Goal: Navigation & Orientation: Find specific page/section

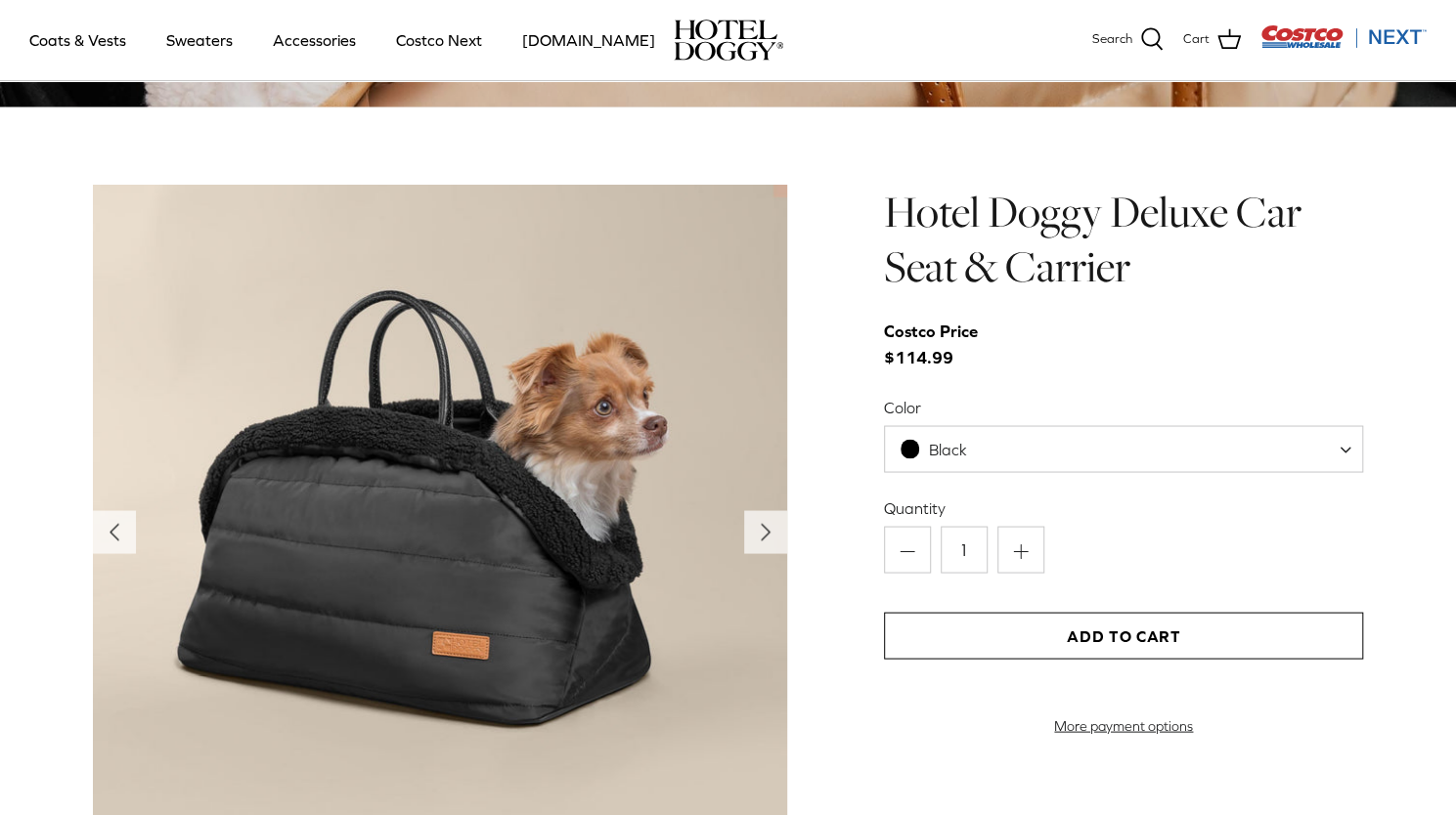
scroll to position [1857, 0]
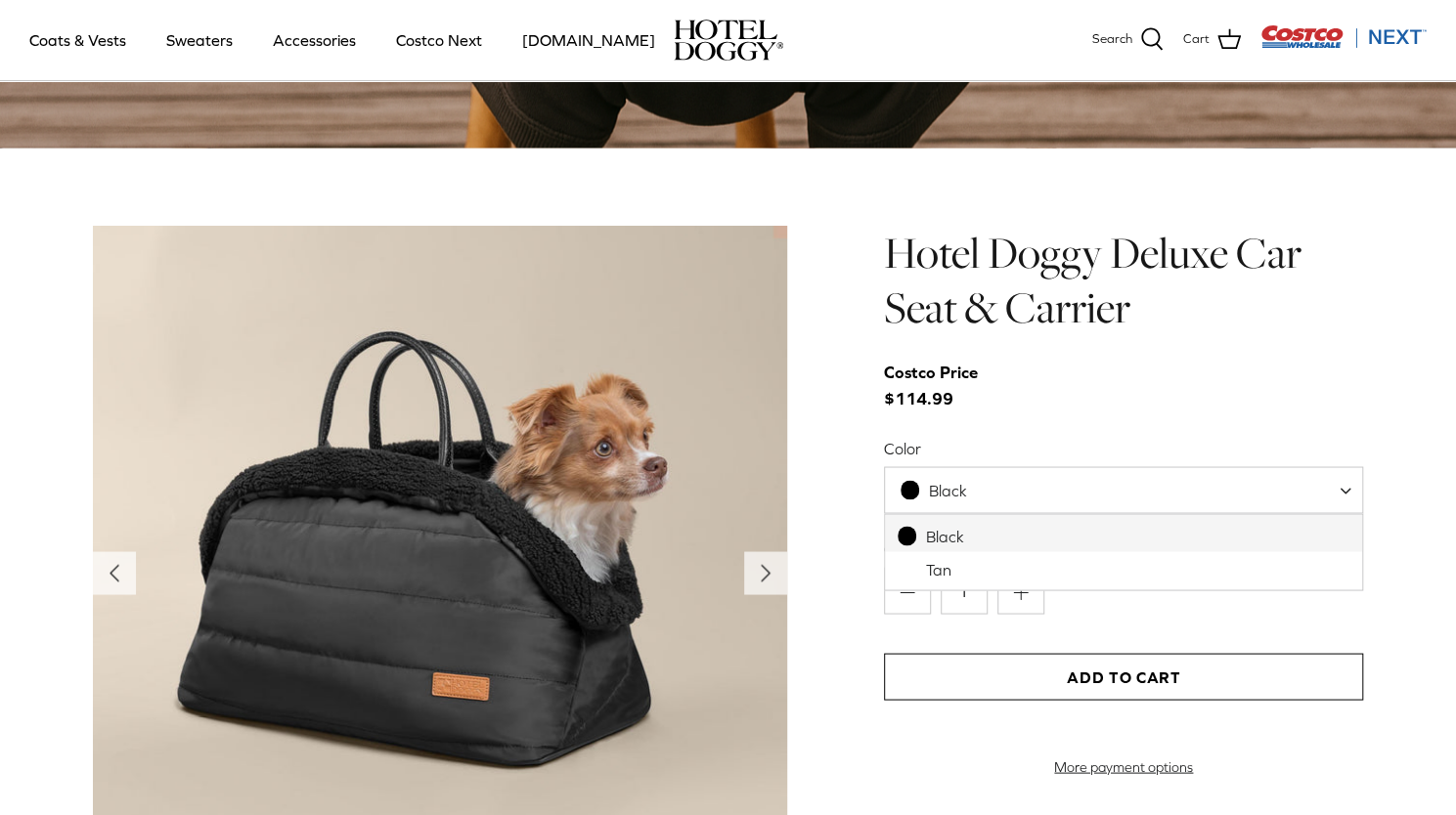
click at [984, 484] on span "Black" at bounding box center [946, 490] width 122 height 21
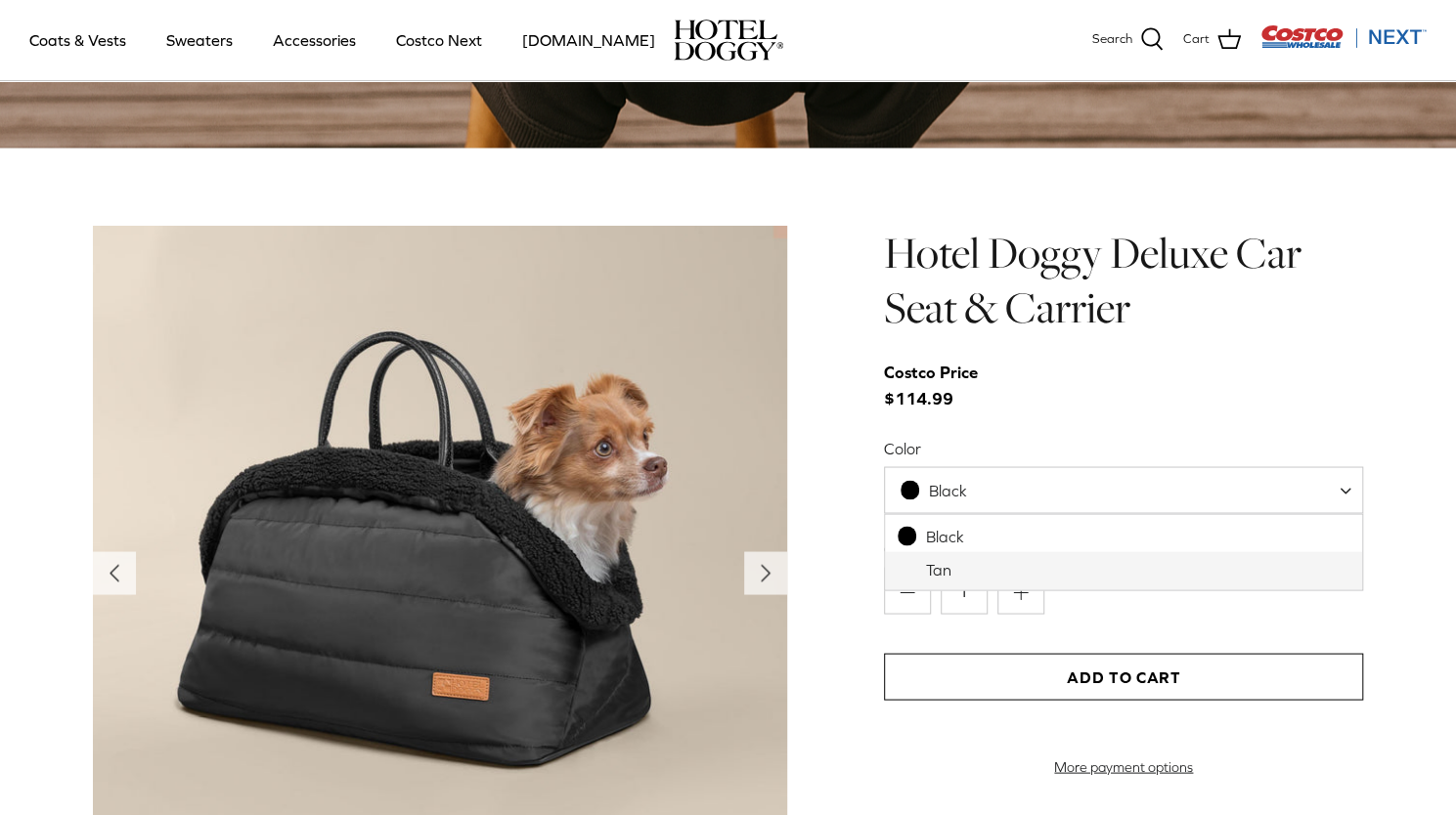
select select "Tan"
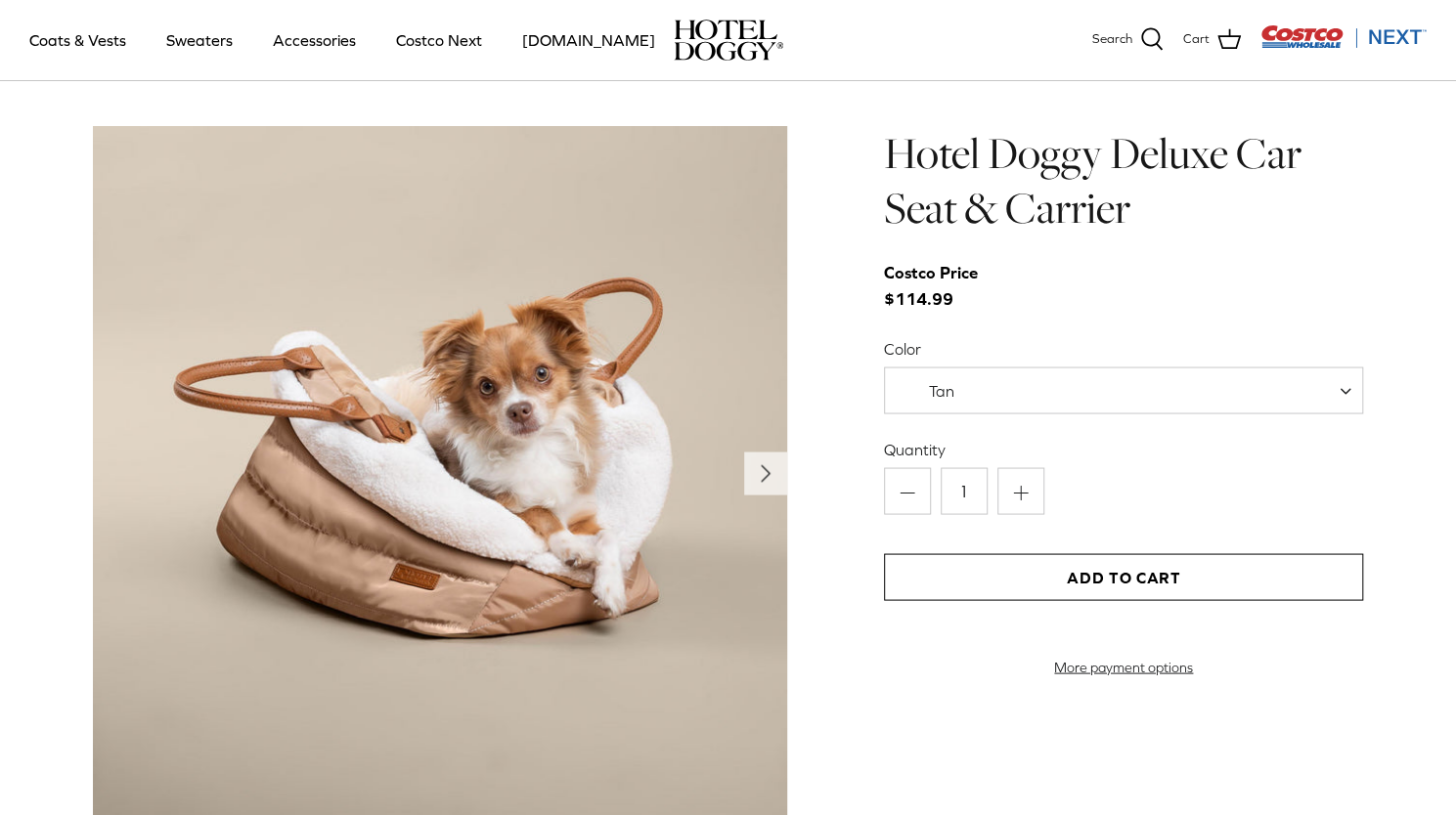
scroll to position [1955, 0]
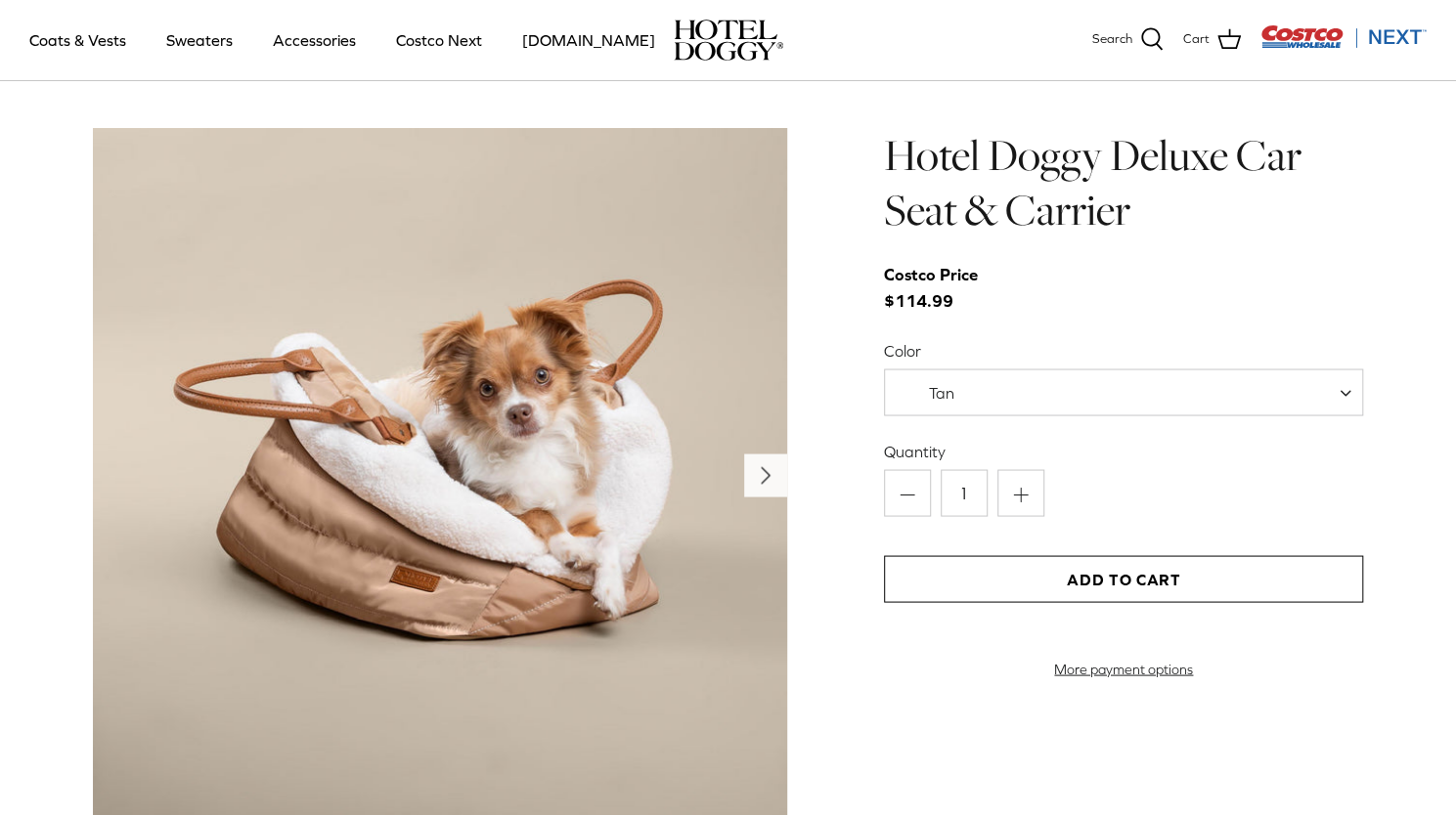
click at [760, 476] on icon "Right" at bounding box center [765, 475] width 31 height 31
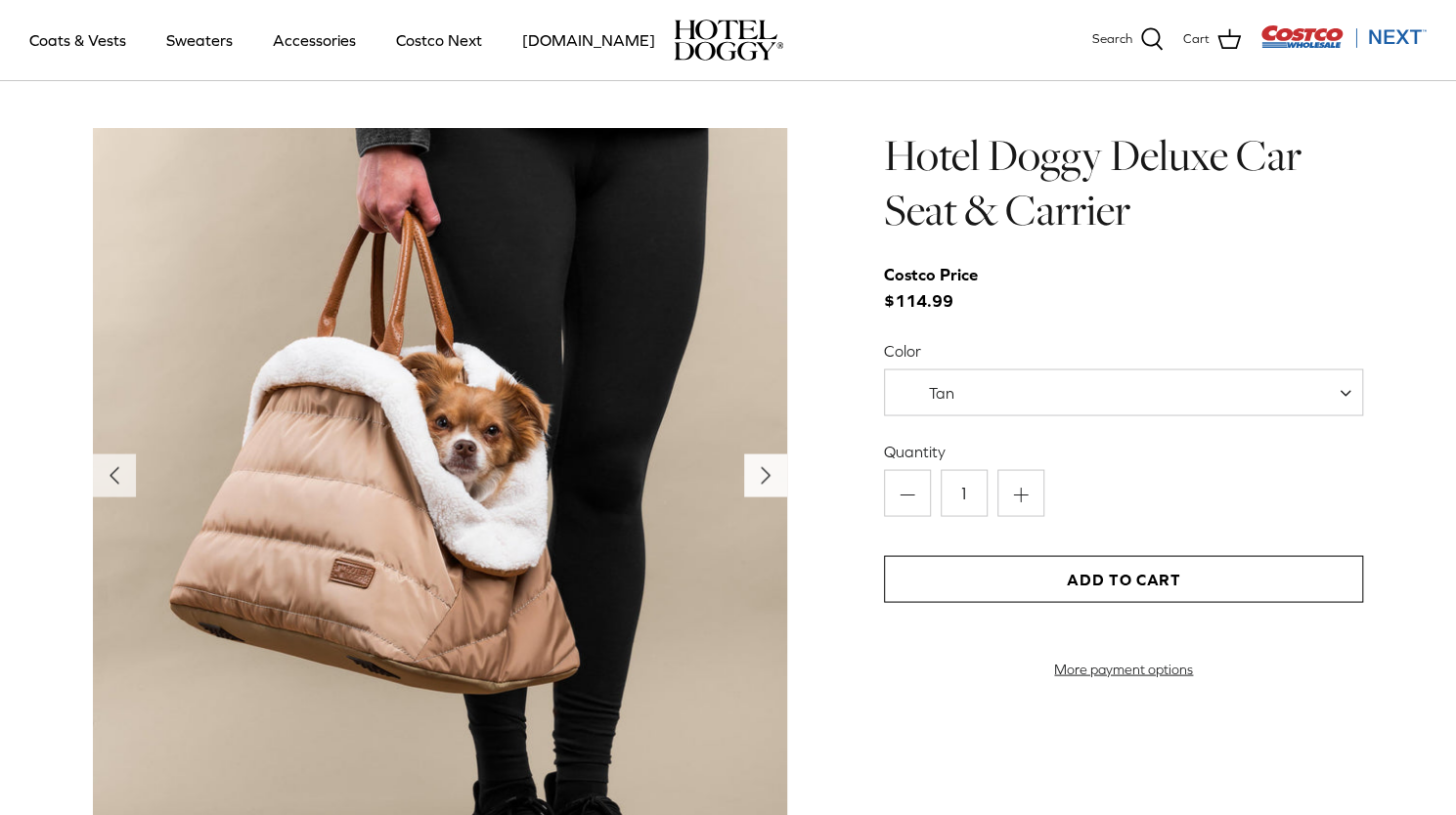
click at [760, 476] on icon "Right" at bounding box center [765, 475] width 31 height 31
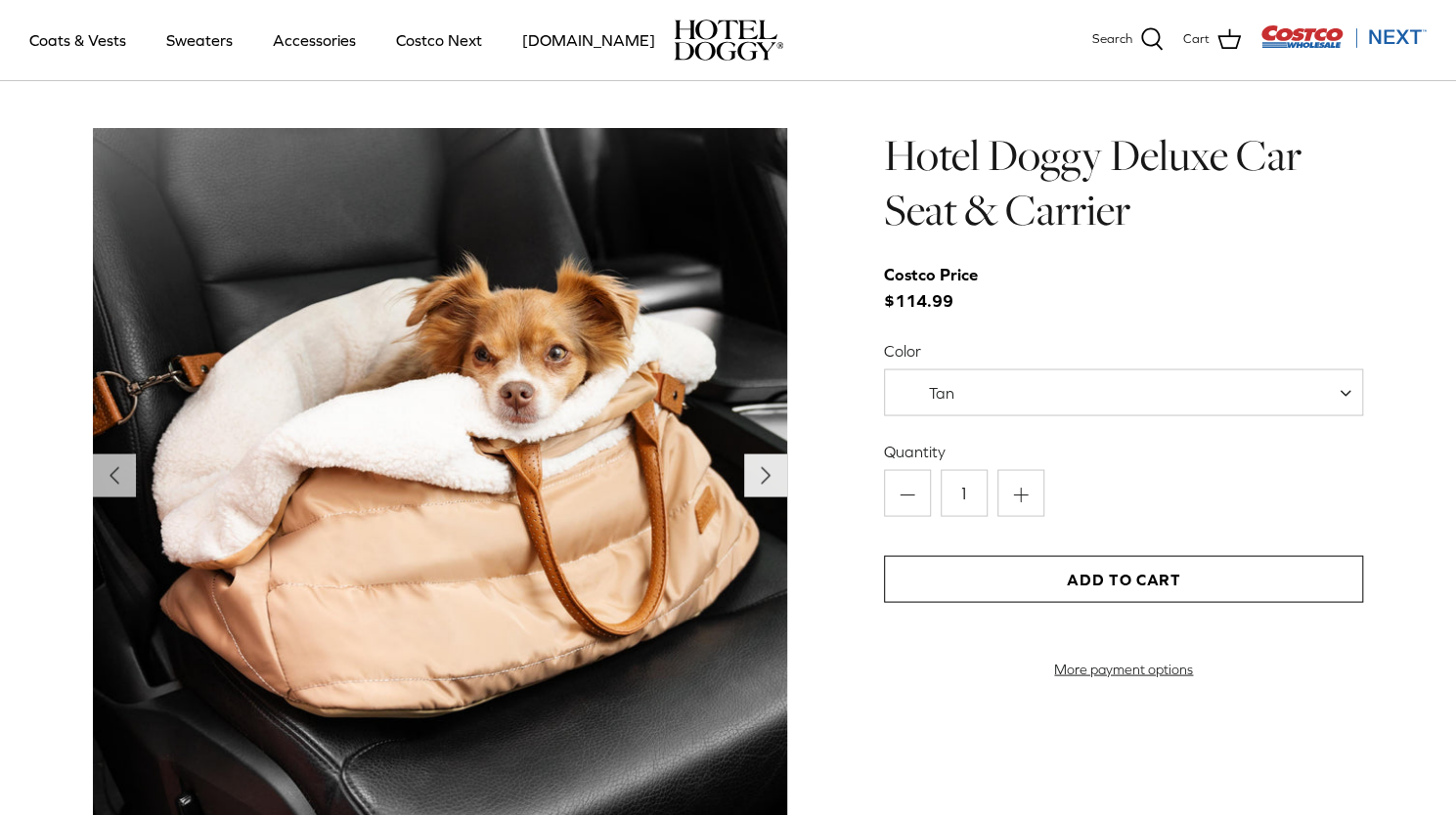
click at [760, 476] on icon "Right" at bounding box center [765, 475] width 31 height 31
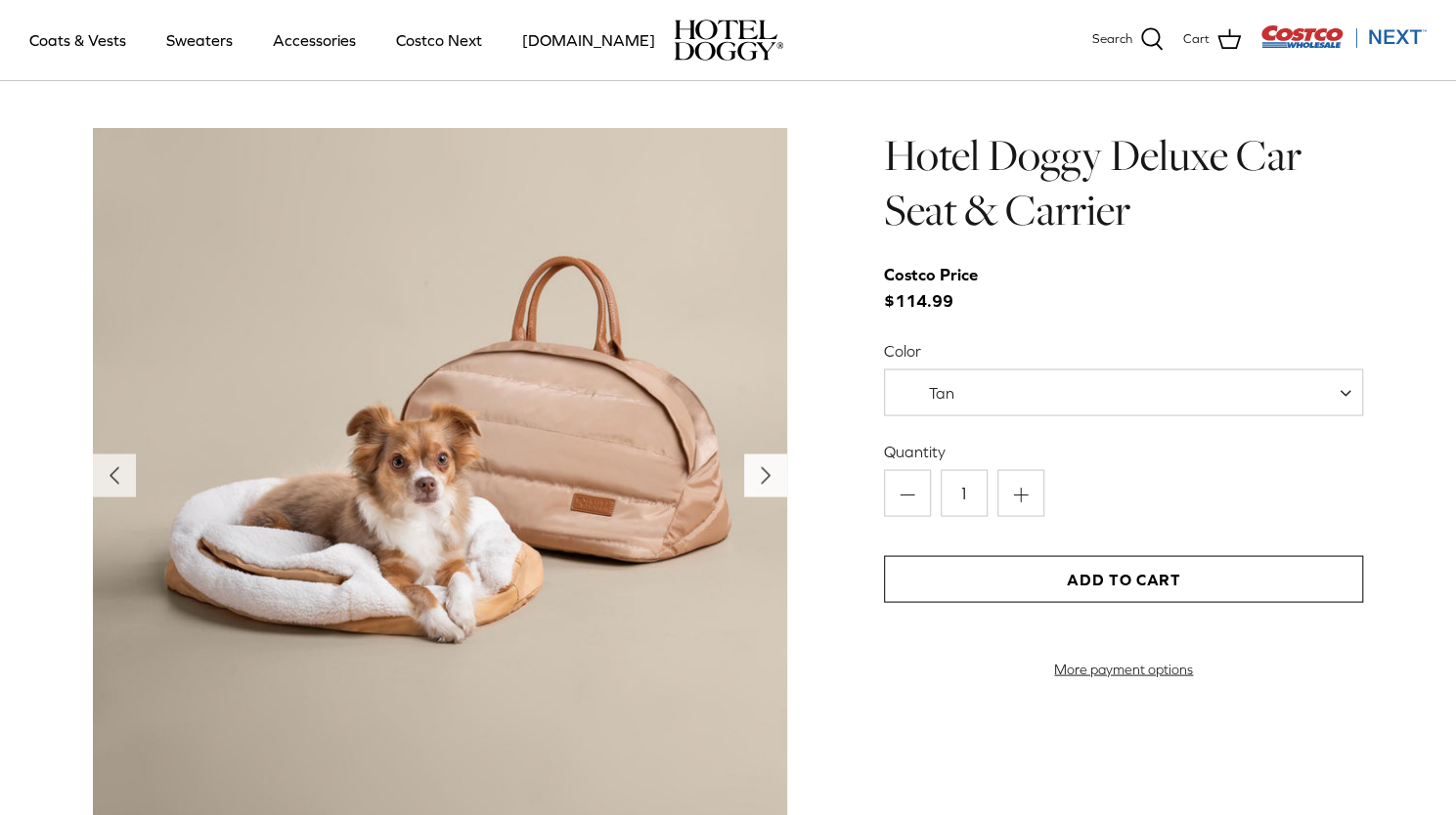
click at [760, 476] on icon "Right" at bounding box center [765, 475] width 31 height 31
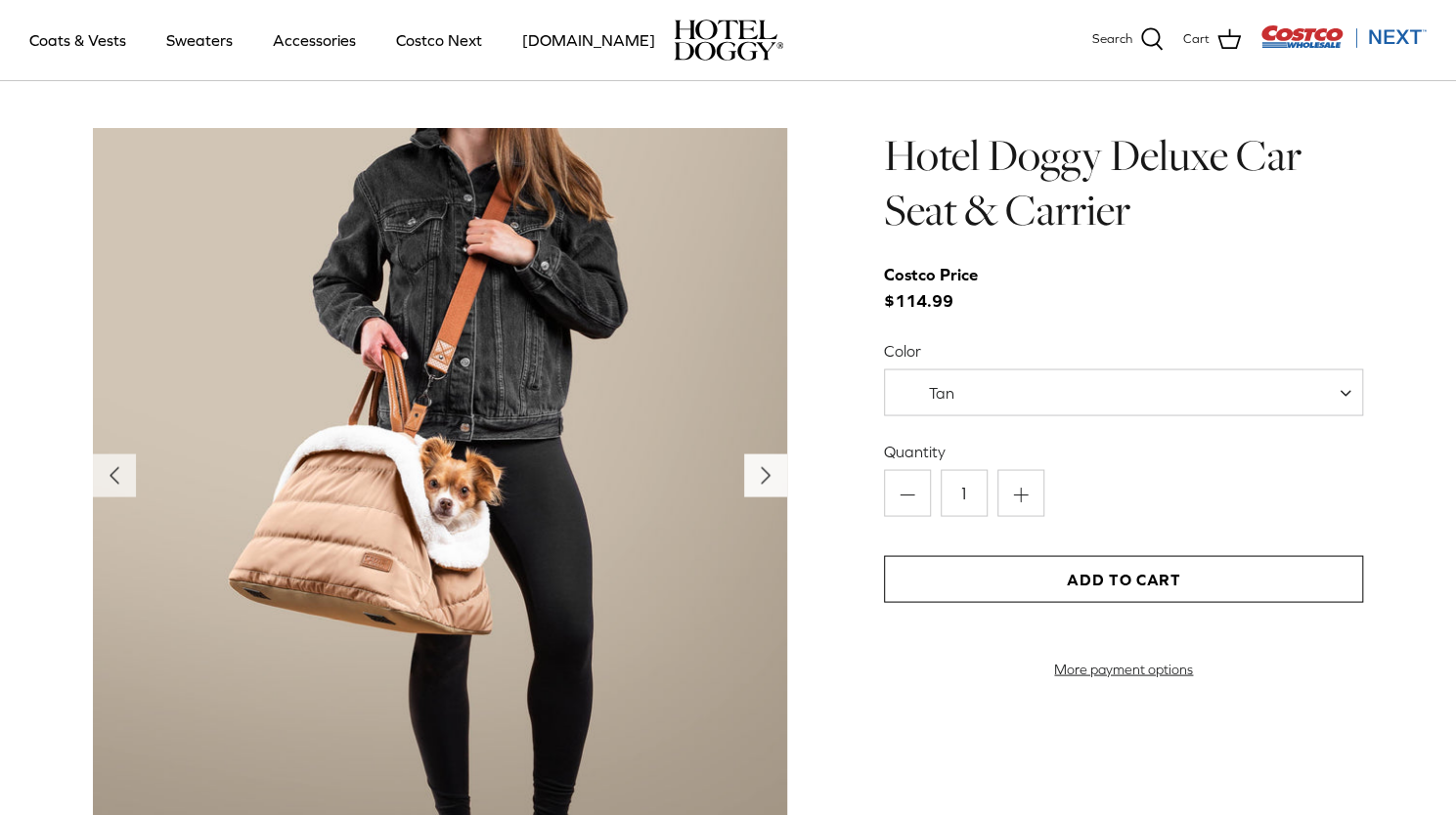
click at [760, 476] on icon "Right" at bounding box center [765, 475] width 31 height 31
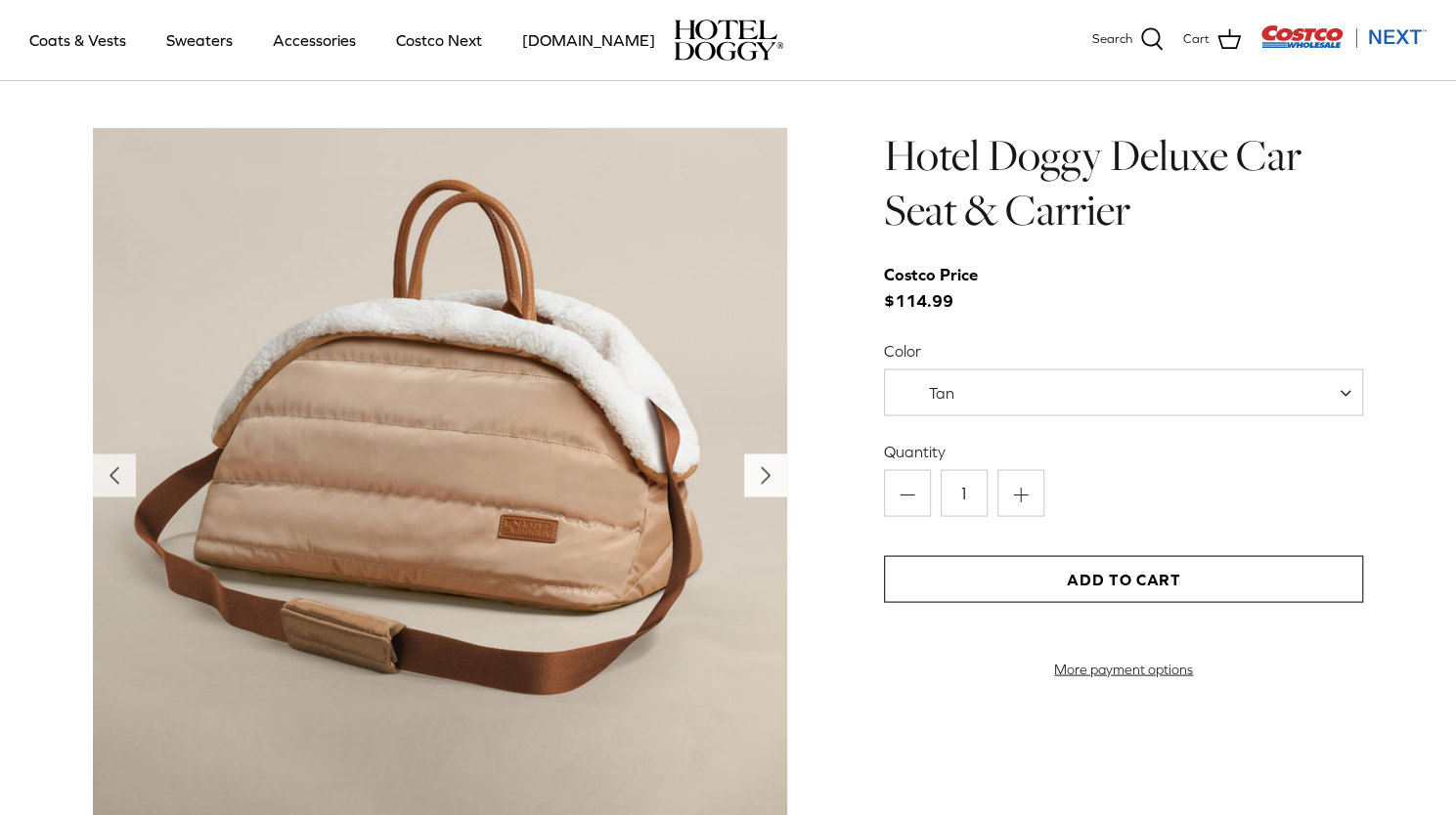
click at [760, 476] on icon "Right" at bounding box center [765, 475] width 31 height 31
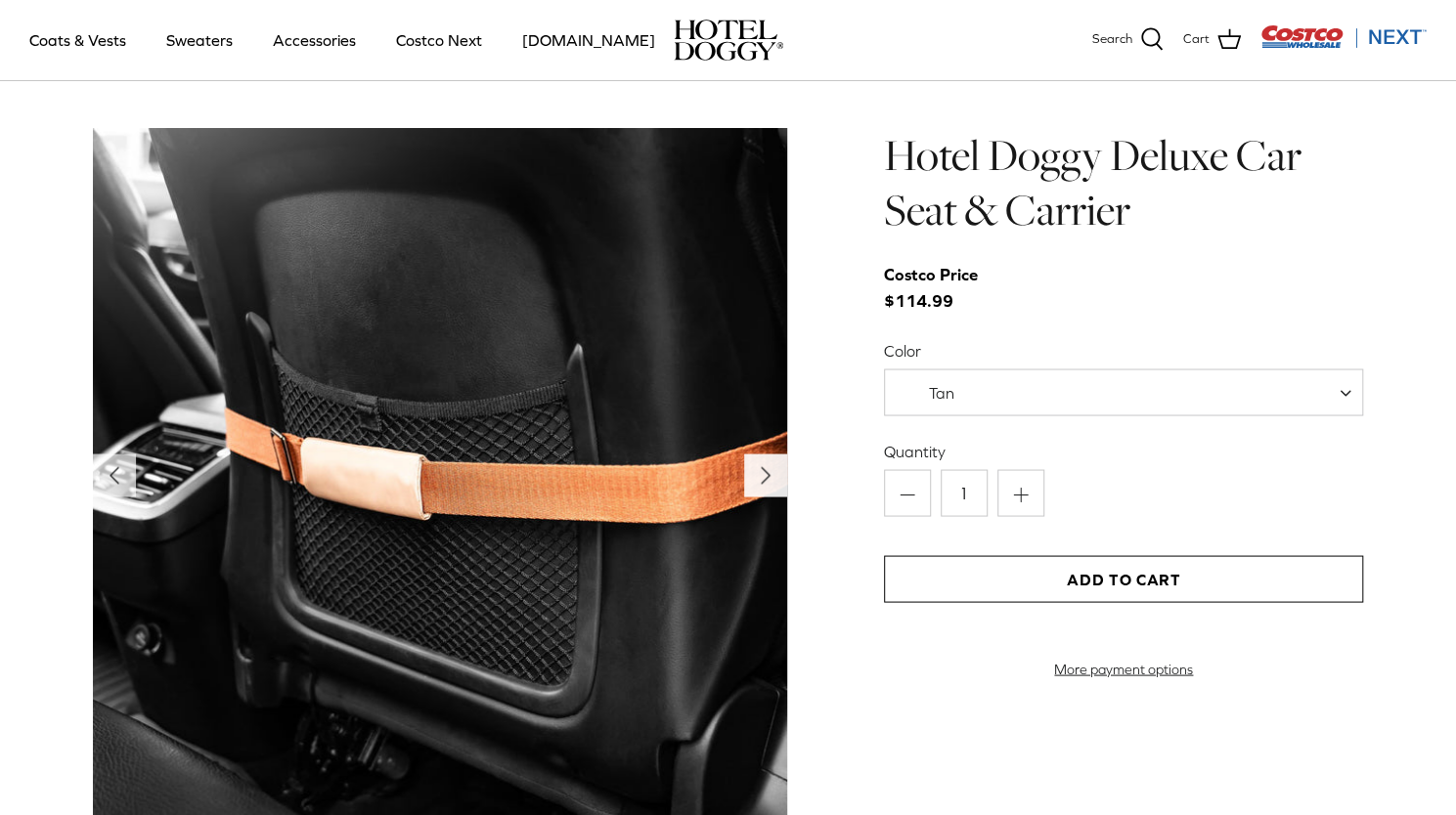
click at [760, 476] on icon "Right" at bounding box center [765, 475] width 31 height 31
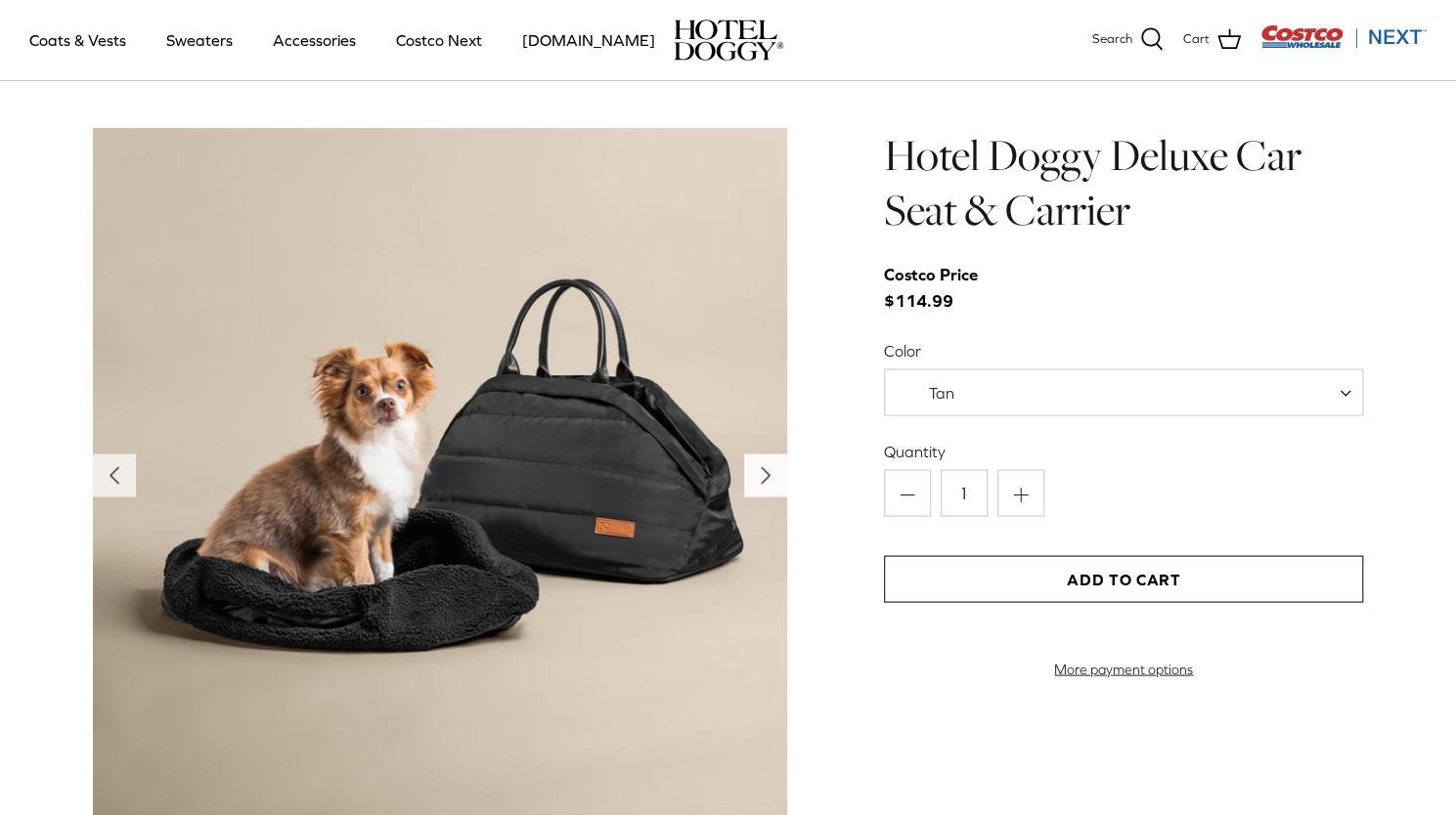
click at [760, 476] on icon "Right" at bounding box center [765, 475] width 31 height 31
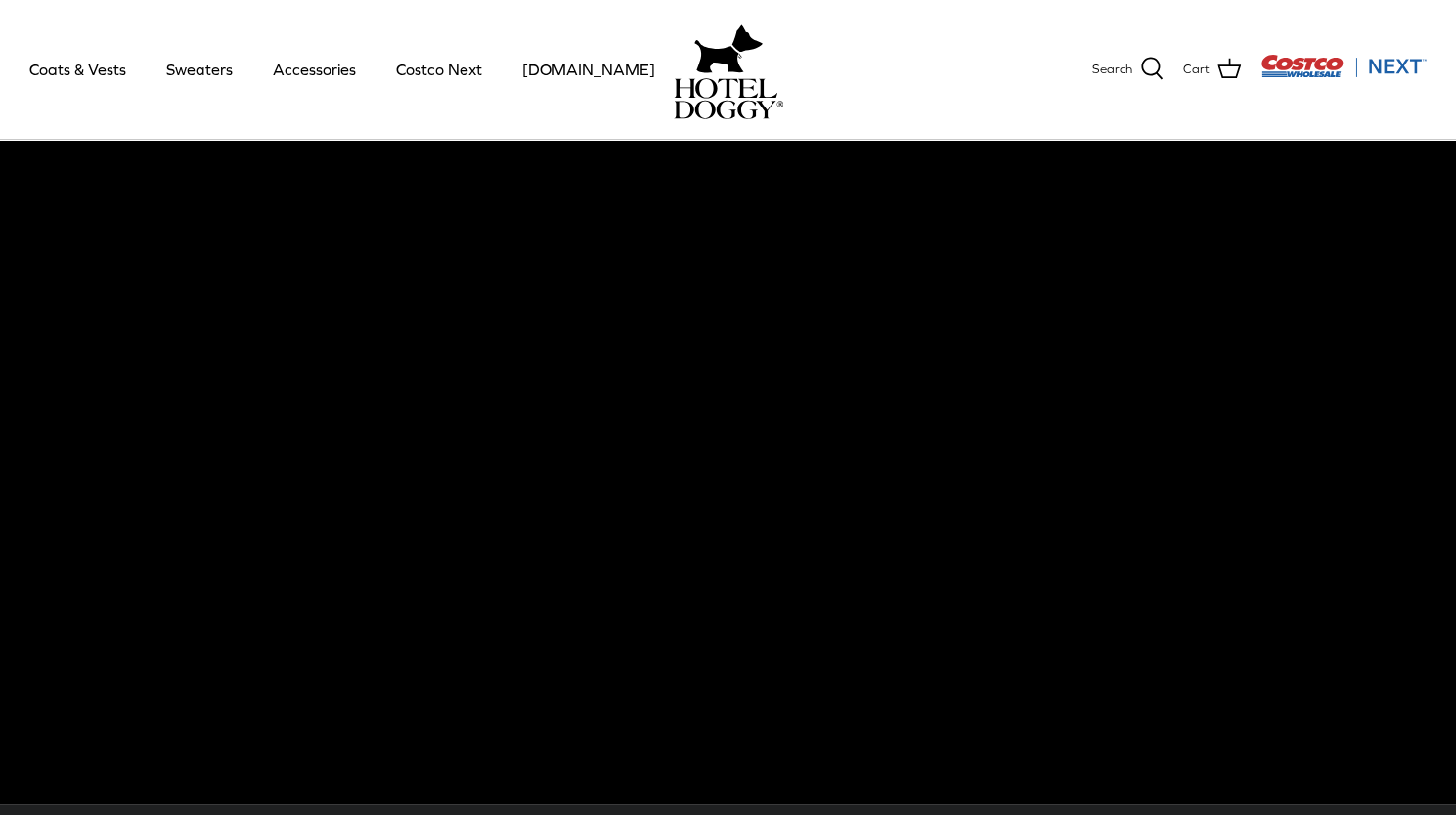
scroll to position [0, 0]
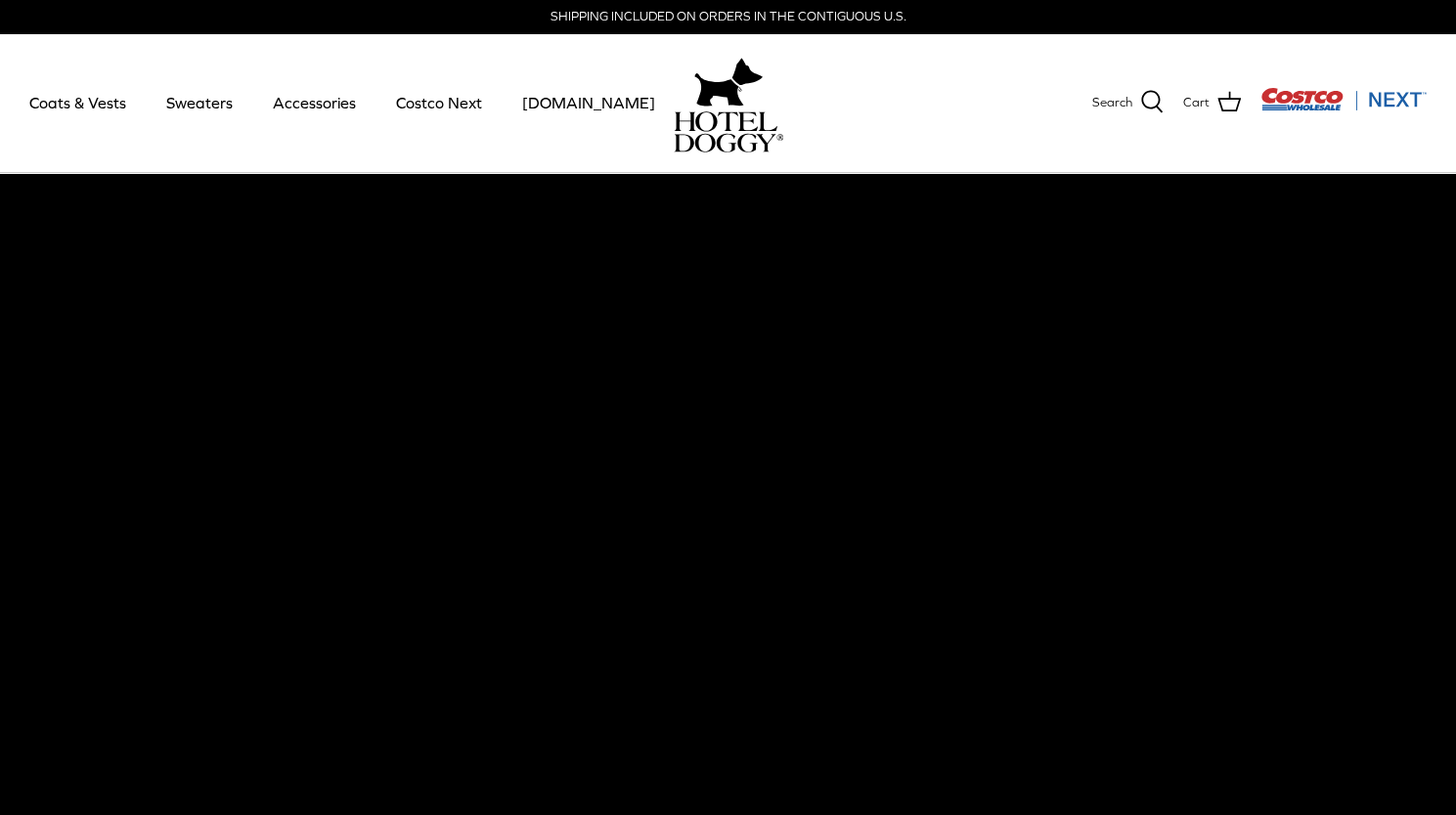
click at [742, 139] on img at bounding box center [728, 132] width 110 height 41
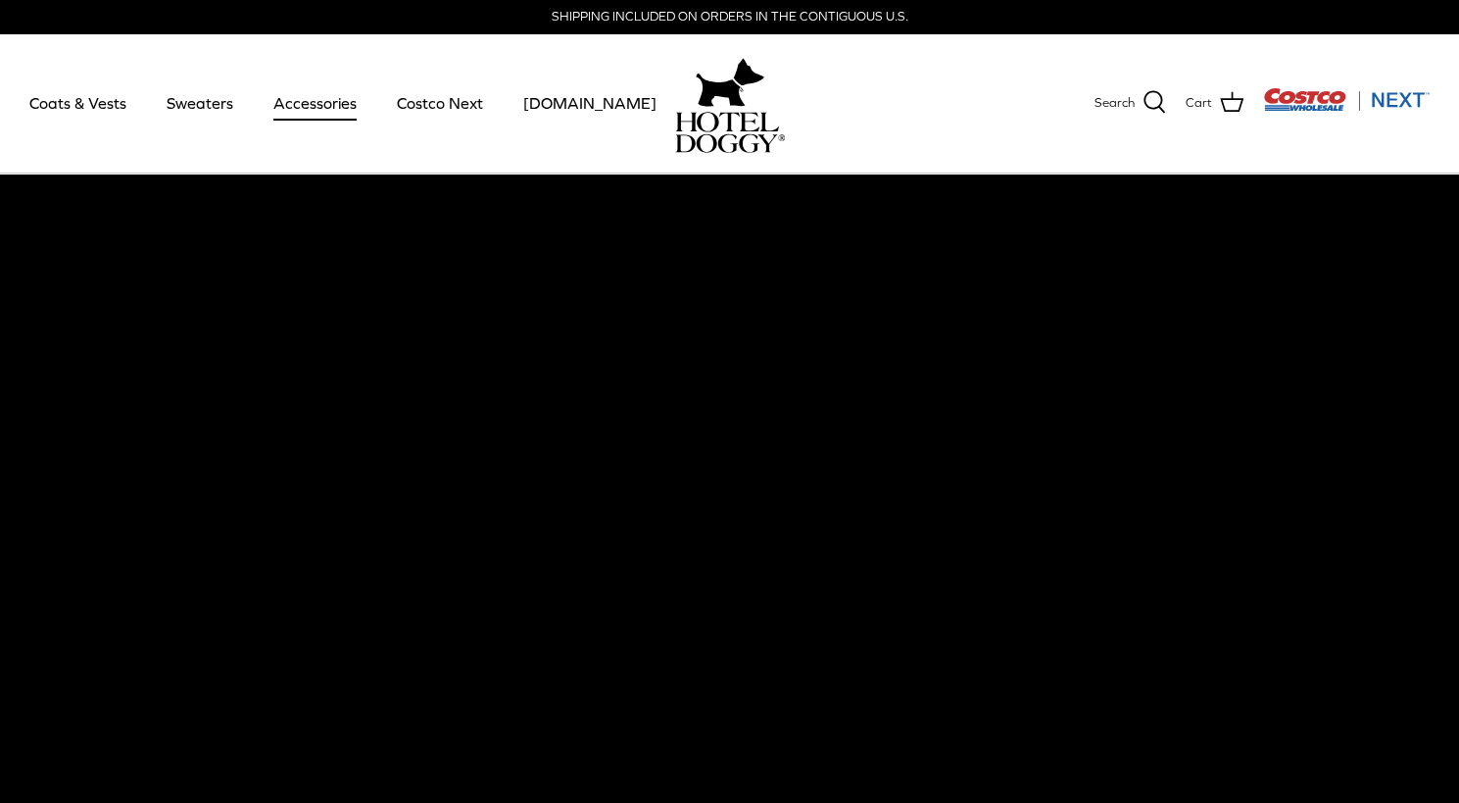
click at [304, 98] on link "Accessories" at bounding box center [315, 103] width 119 height 67
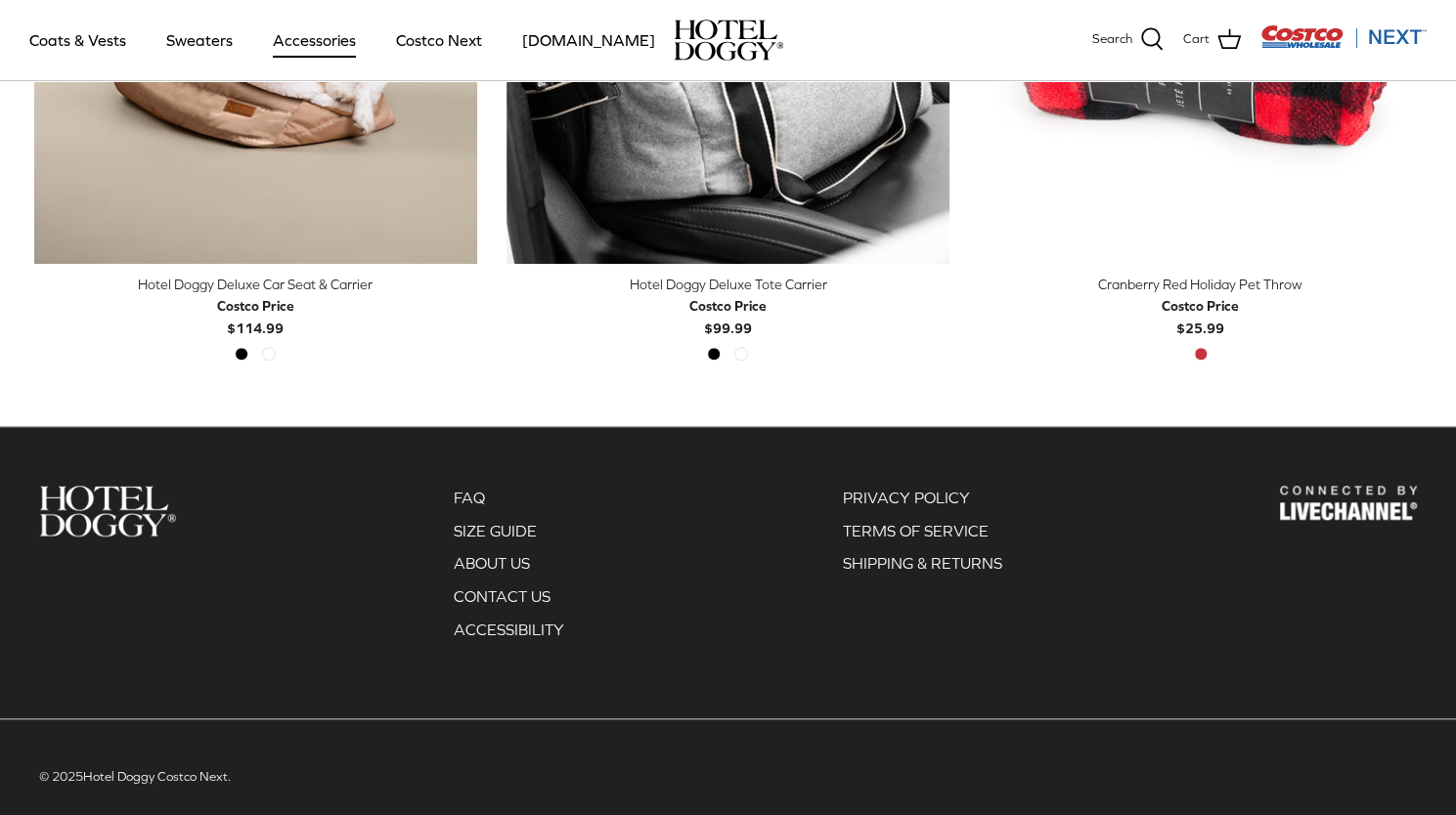
scroll to position [801, 0]
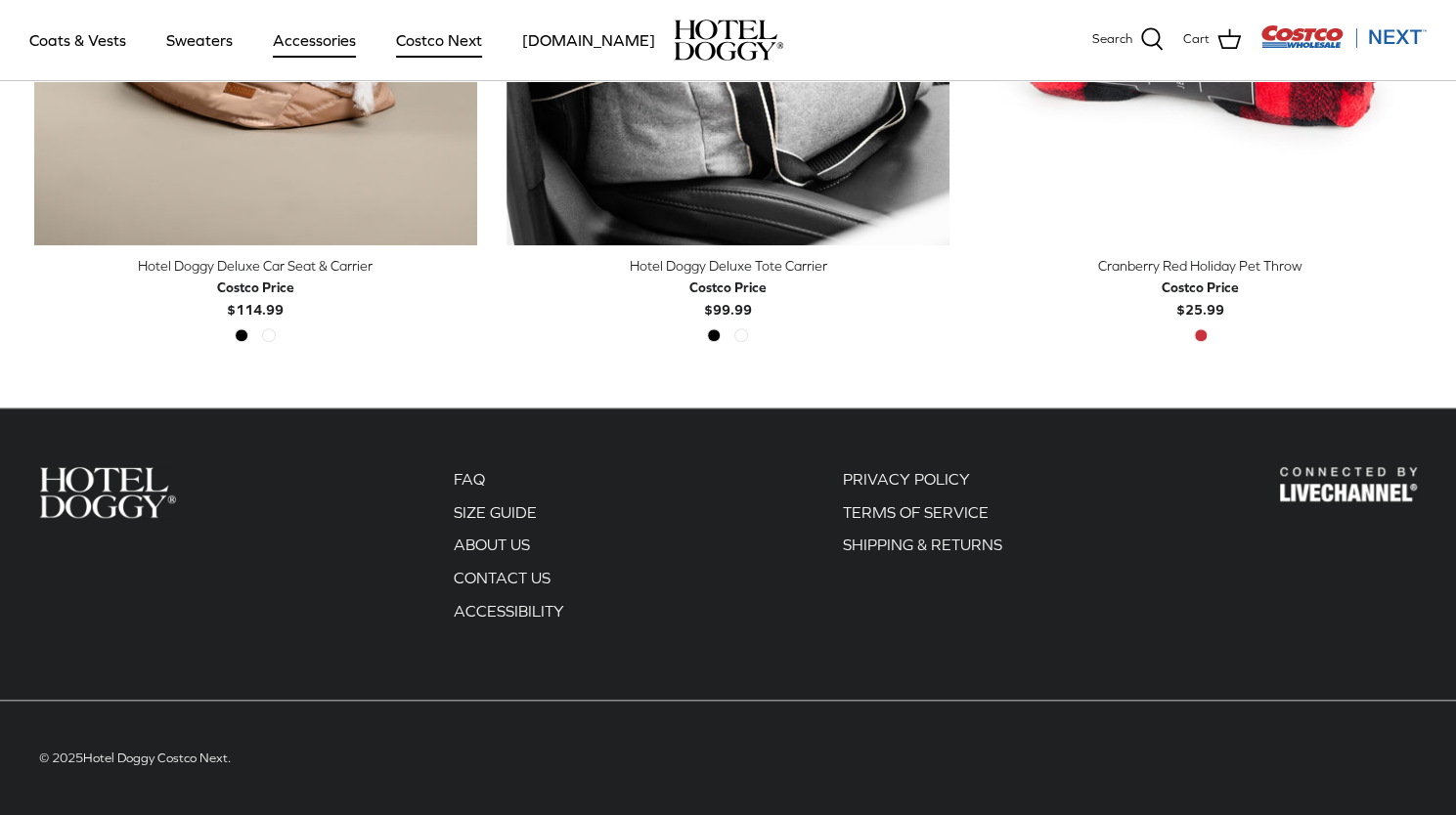
click at [437, 42] on link "Costco Next" at bounding box center [439, 40] width 122 height 67
